Goal: Task Accomplishment & Management: Use online tool/utility

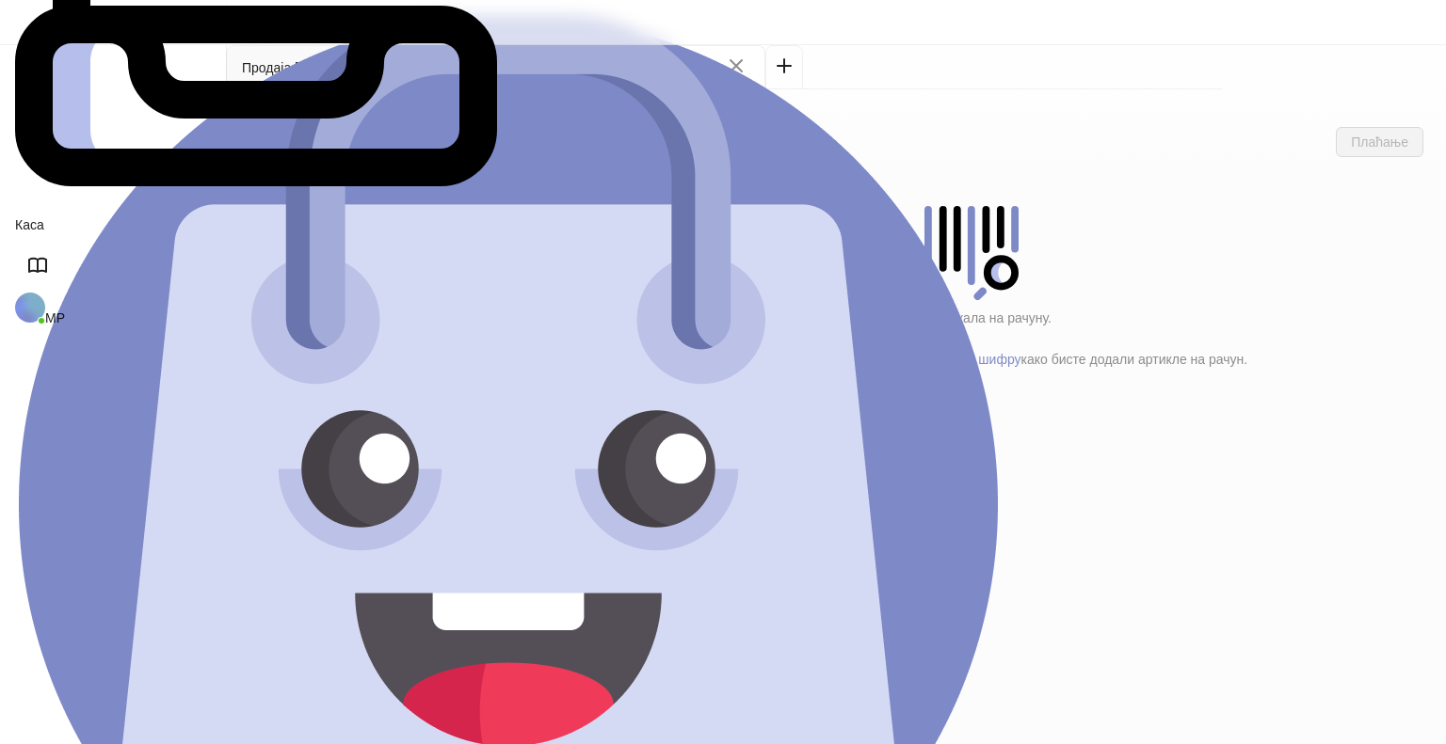
click at [327, 226] on h4 "Dečija škola fotografije" at bounding box center [410, 236] width 209 height 21
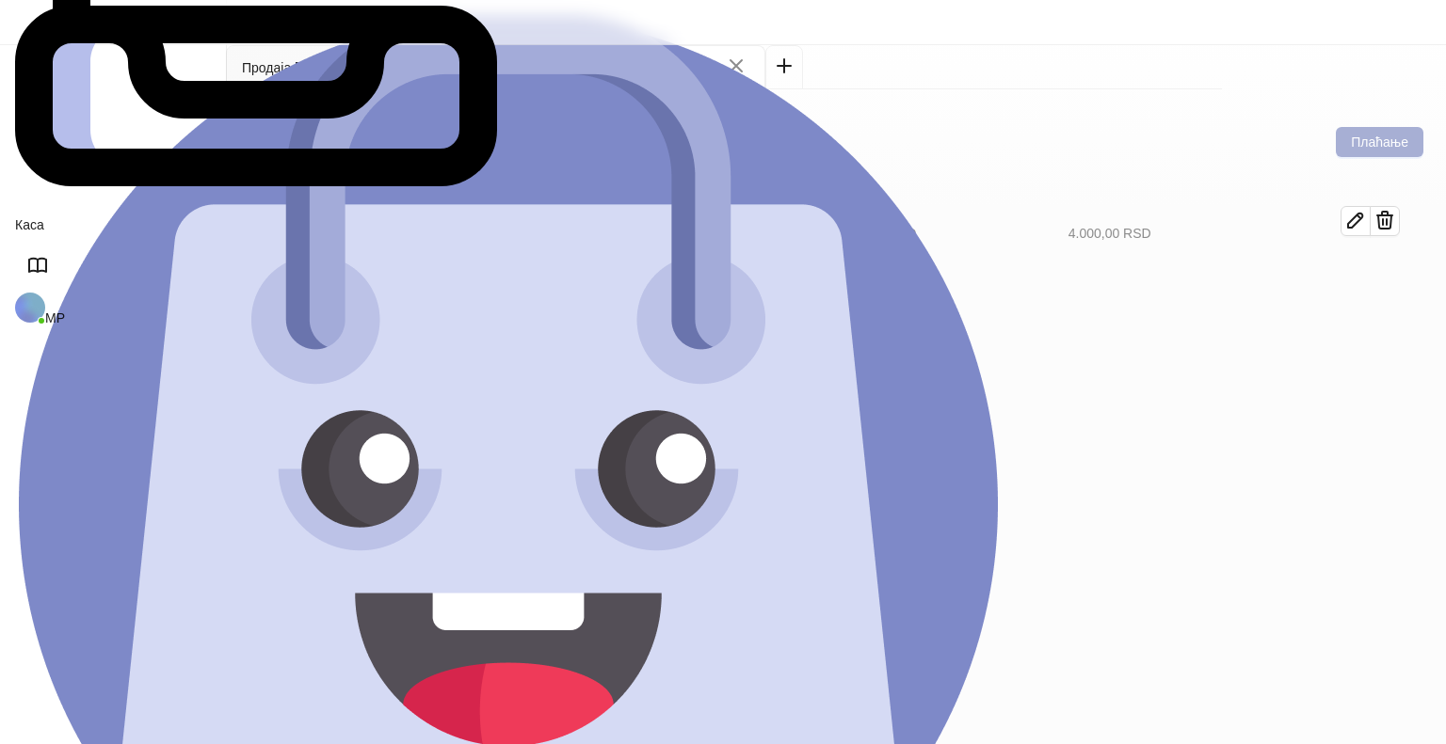
click at [1385, 127] on button "Плаћање" at bounding box center [1380, 142] width 88 height 30
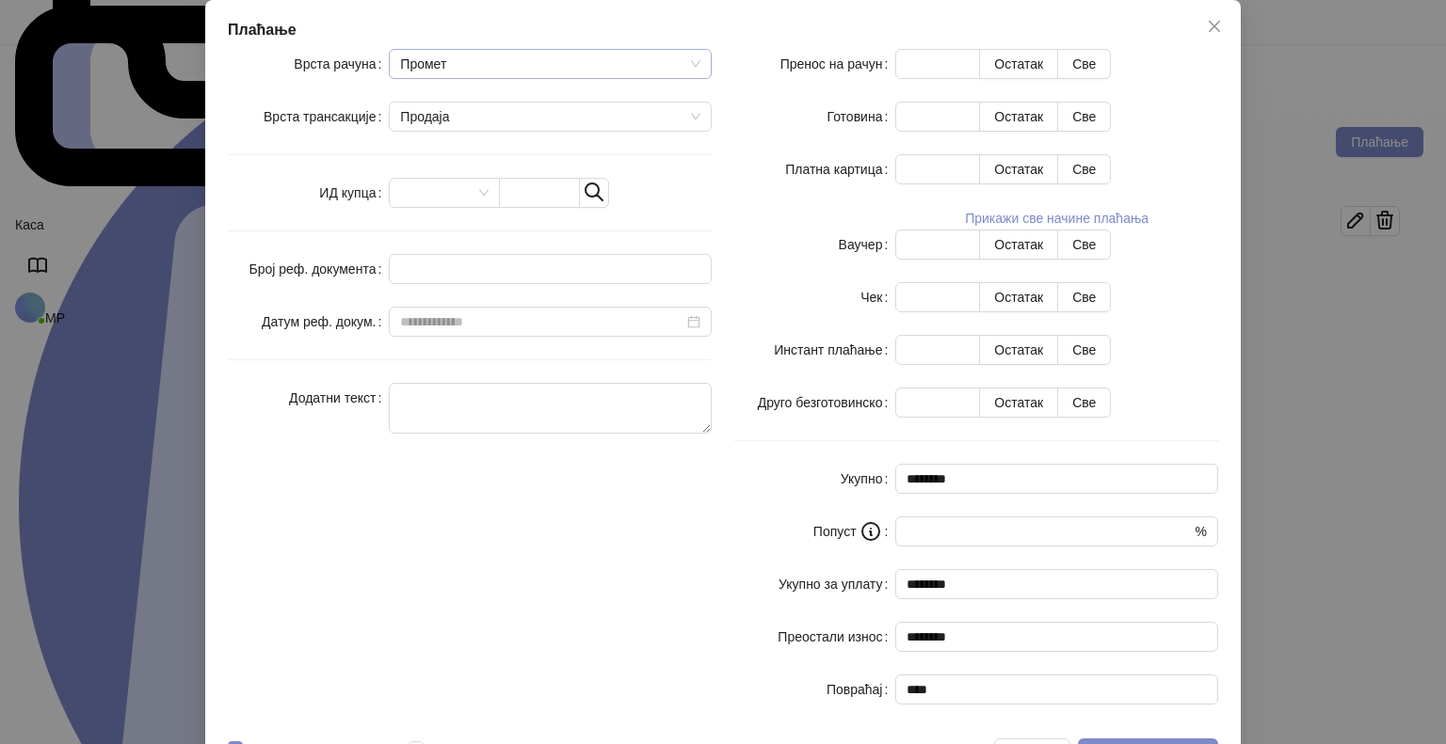
click at [438, 78] on span "Промет" at bounding box center [550, 64] width 300 height 28
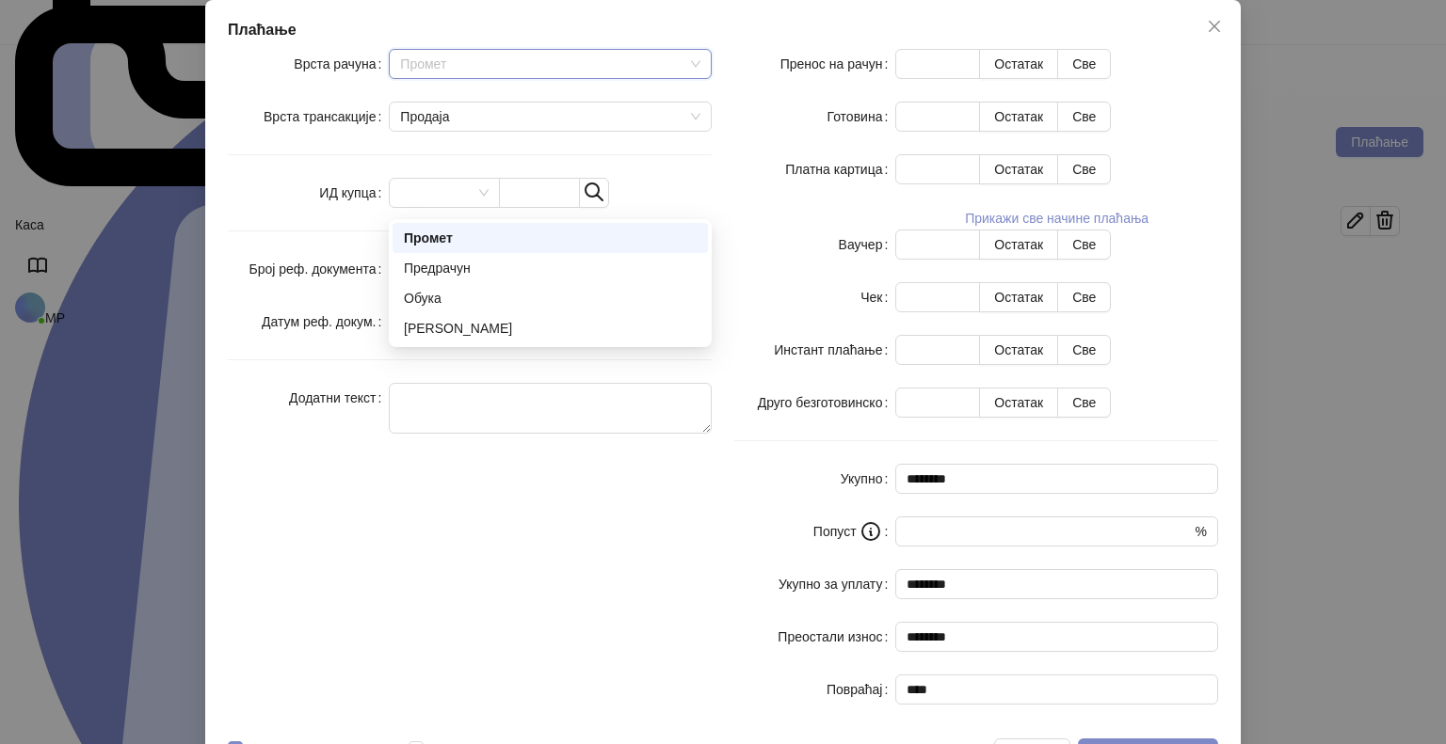
click at [425, 236] on div "Промет" at bounding box center [550, 238] width 293 height 21
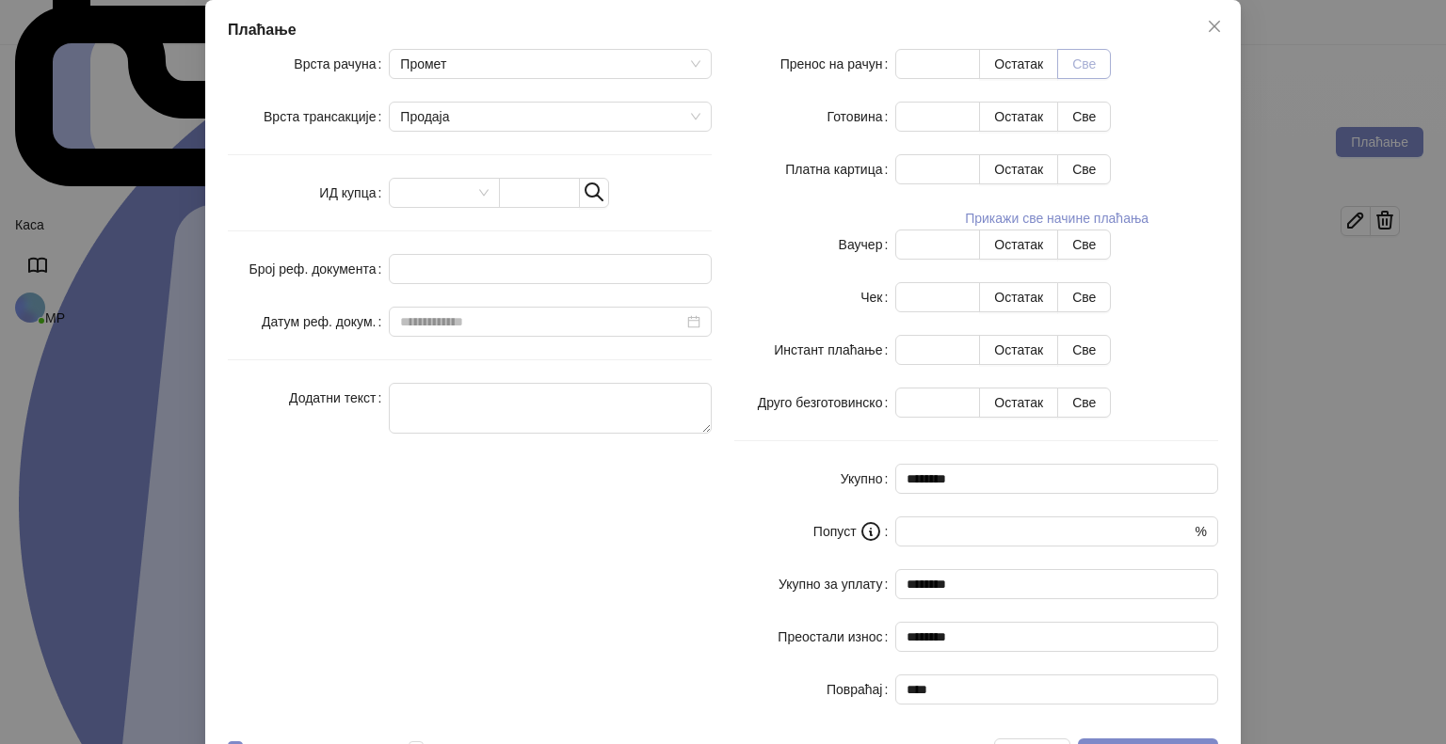
click at [1111, 79] on button "Све" at bounding box center [1084, 64] width 54 height 30
type input "****"
click at [1141, 744] on span "Потврди плаћање" at bounding box center [1148, 753] width 110 height 15
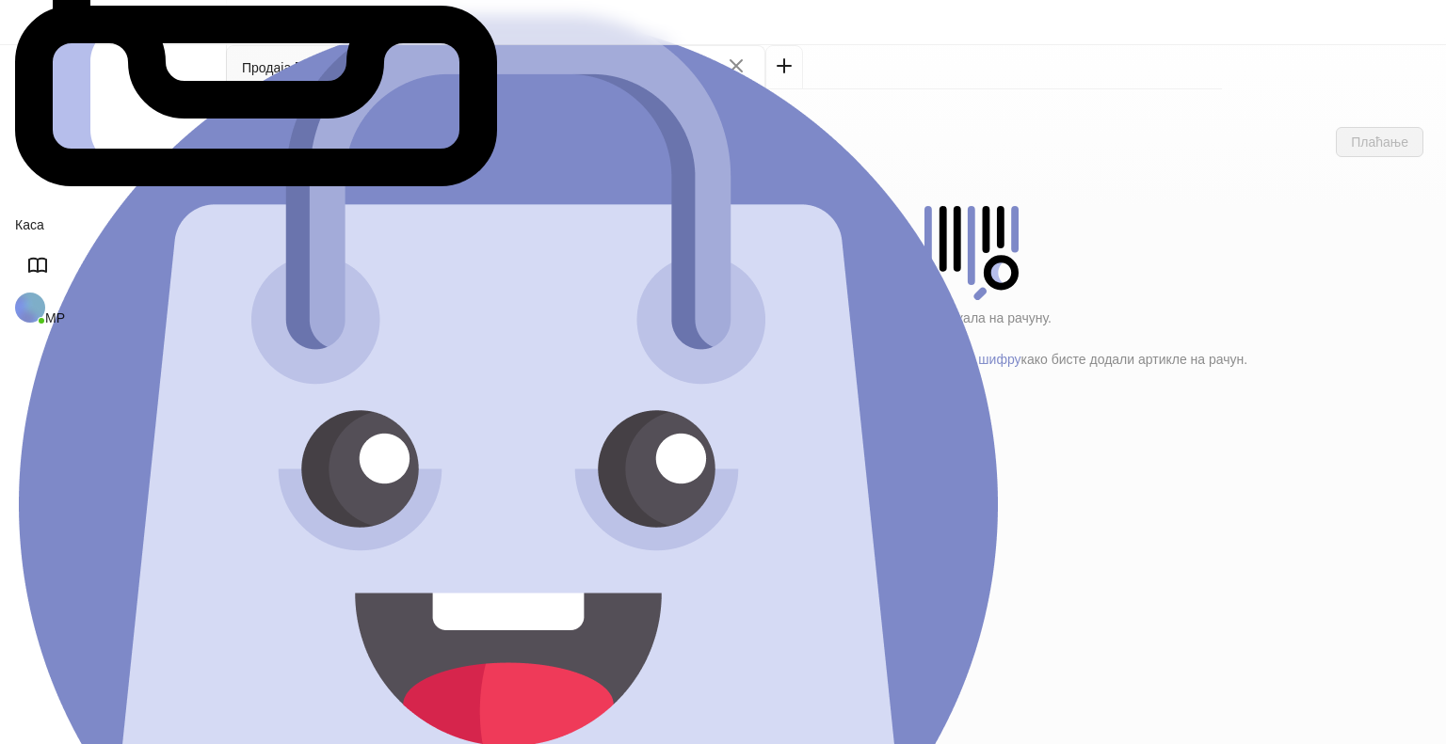
click at [347, 573] on h4 "Osnovni kurs fotografije" at bounding box center [411, 583] width 208 height 21
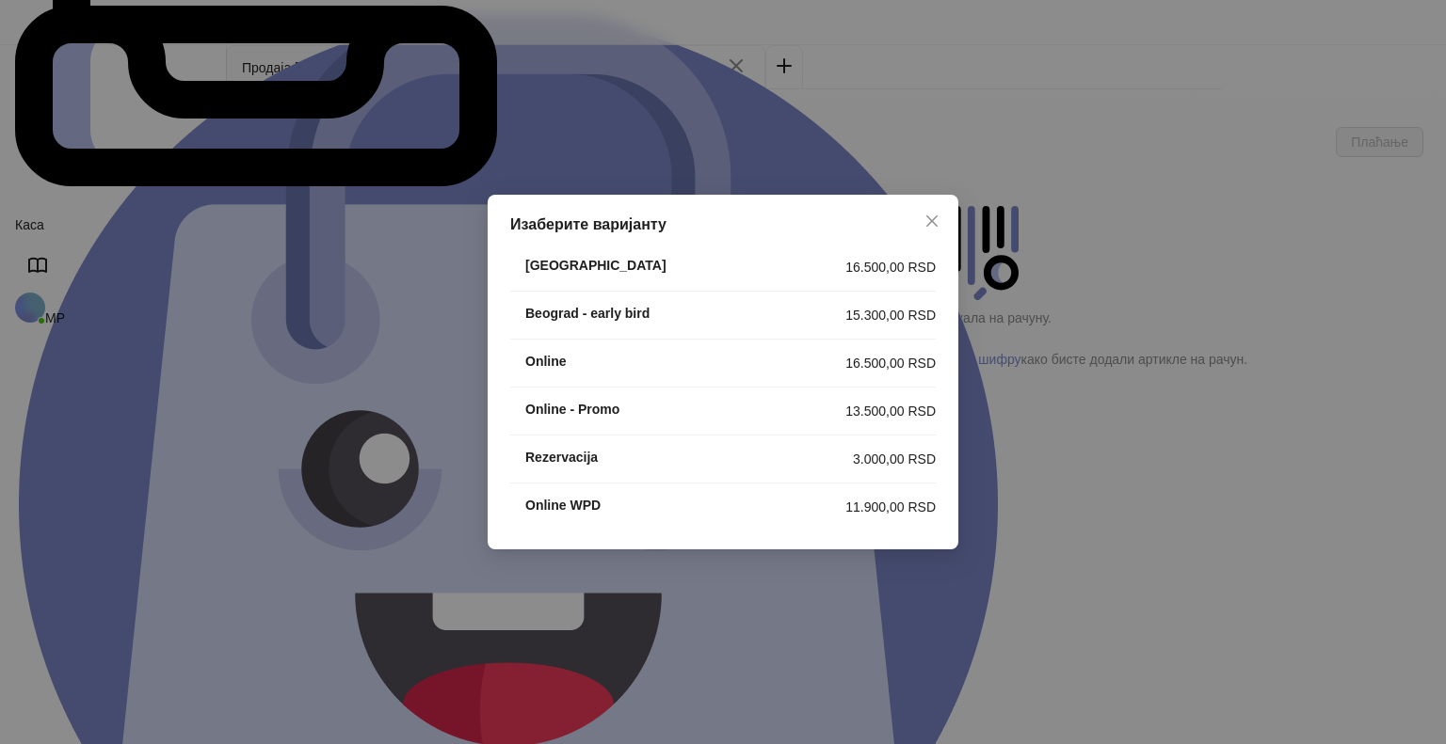
click at [700, 267] on h4 "[GEOGRAPHIC_DATA]" at bounding box center [685, 265] width 320 height 21
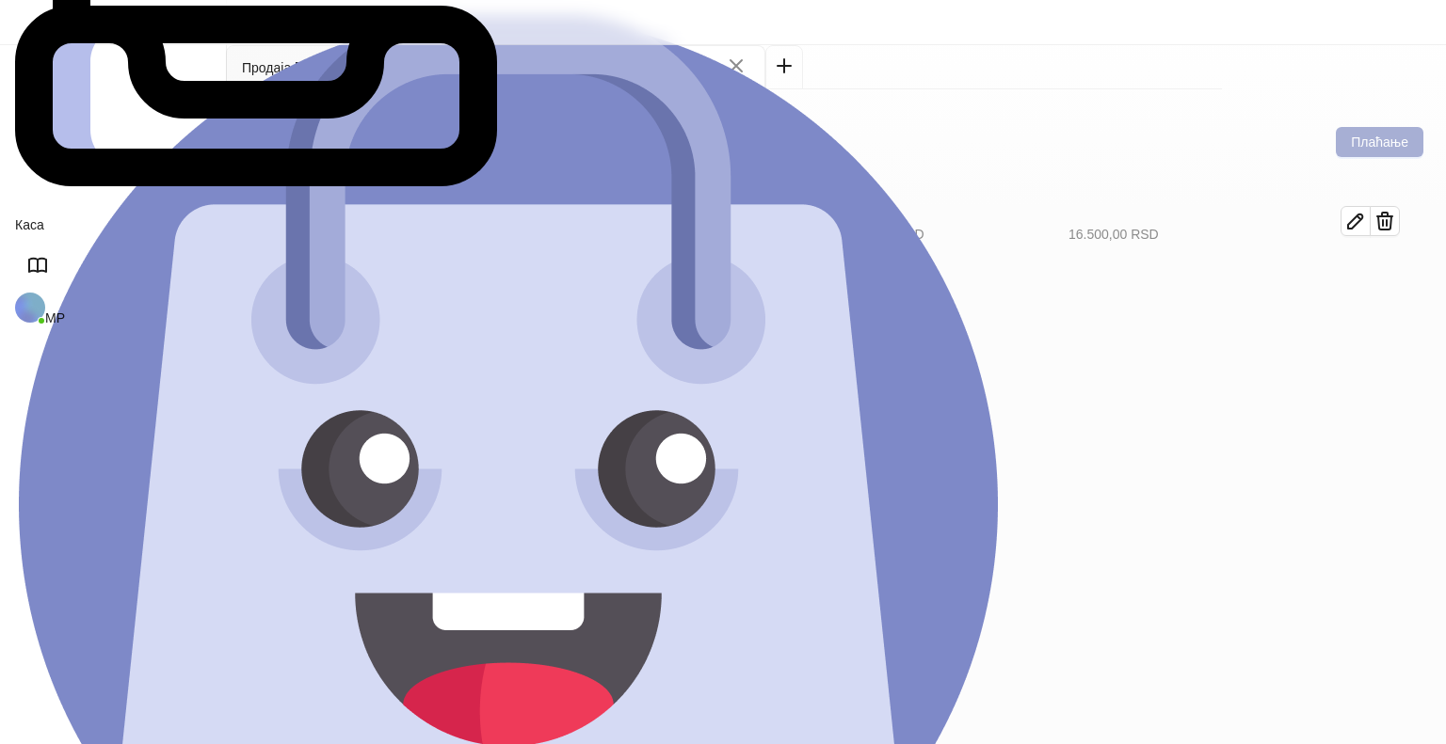
click at [1386, 127] on button "Плаћање" at bounding box center [1380, 142] width 88 height 30
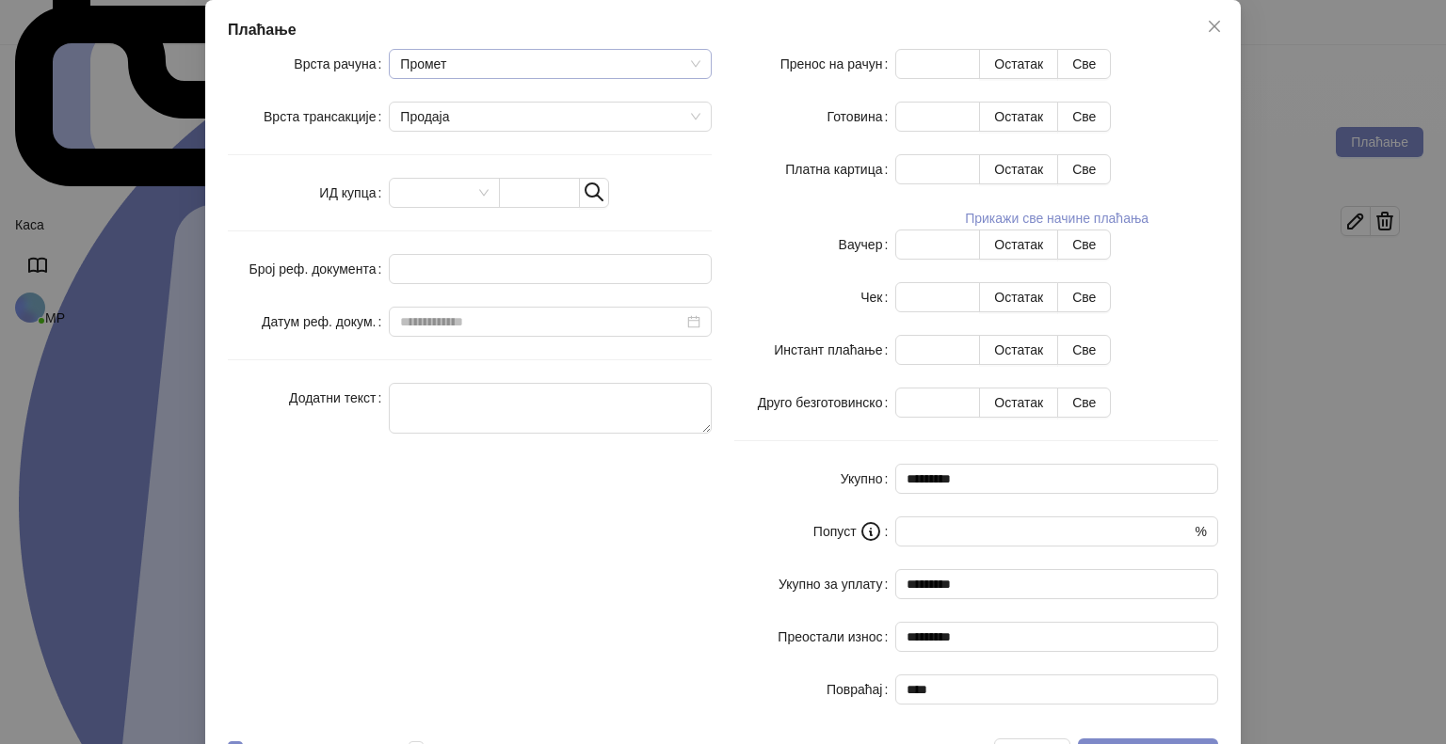
click at [413, 78] on span "Промет" at bounding box center [550, 64] width 300 height 28
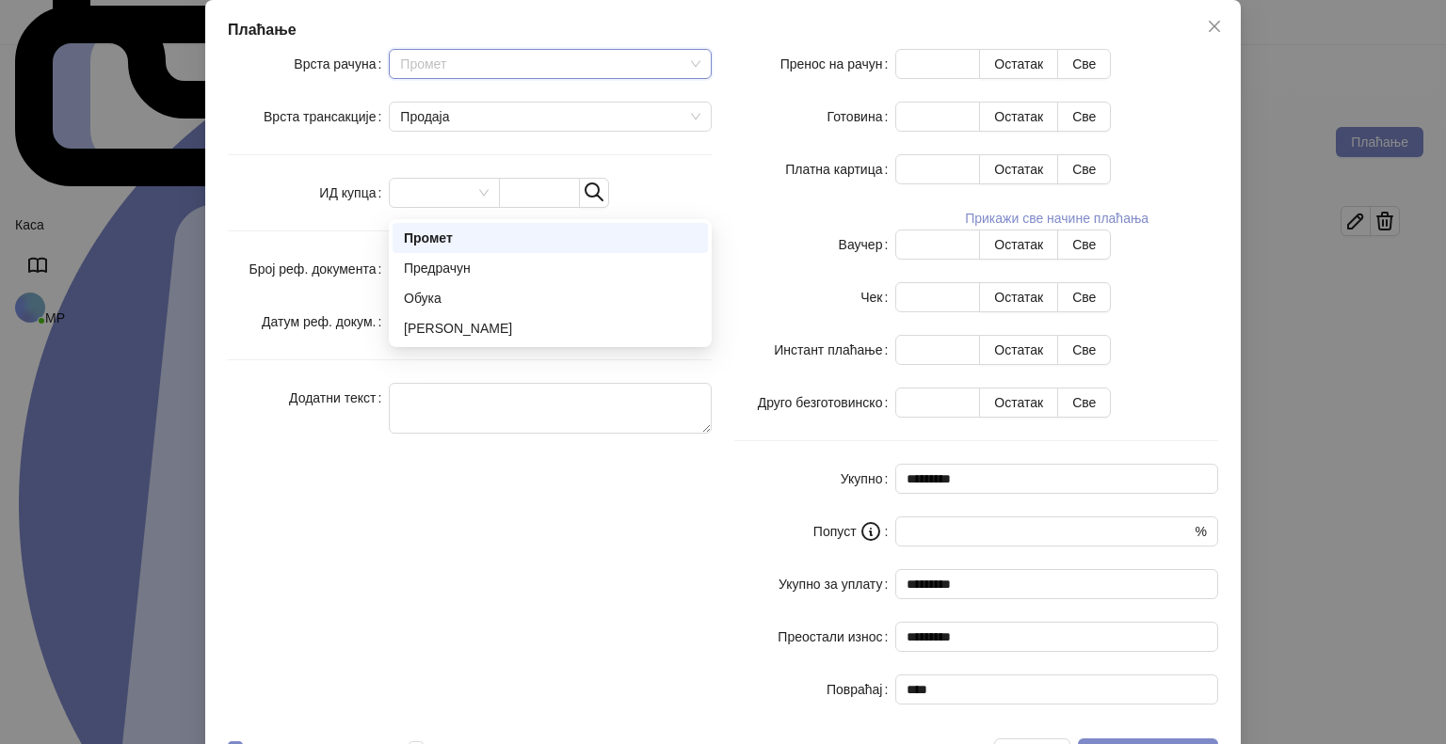
click at [433, 234] on div "Промет" at bounding box center [550, 238] width 293 height 21
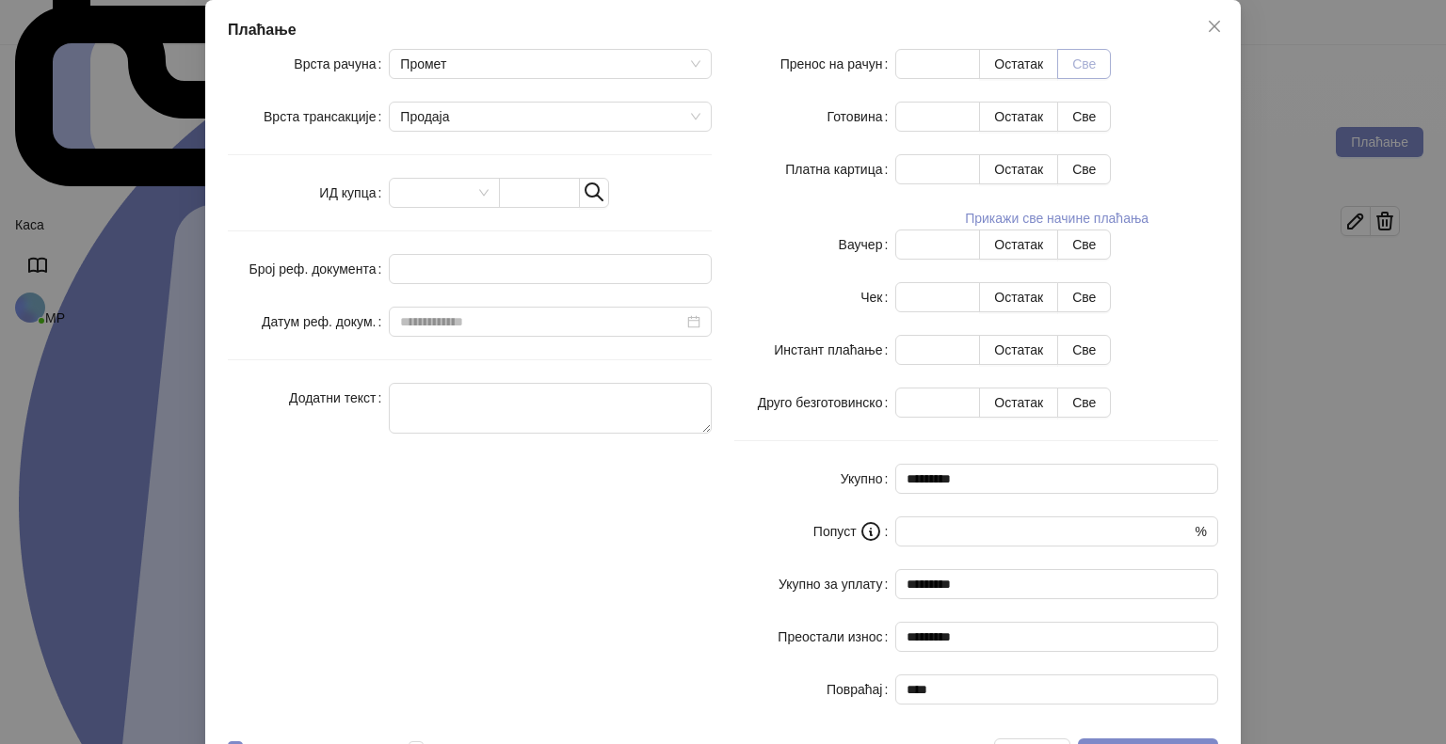
click at [1111, 79] on button "Све" at bounding box center [1084, 64] width 54 height 30
type input "*****"
type input "****"
click at [1133, 744] on span "Потврди плаћање" at bounding box center [1148, 753] width 110 height 15
